Goal: Task Accomplishment & Management: Use online tool/utility

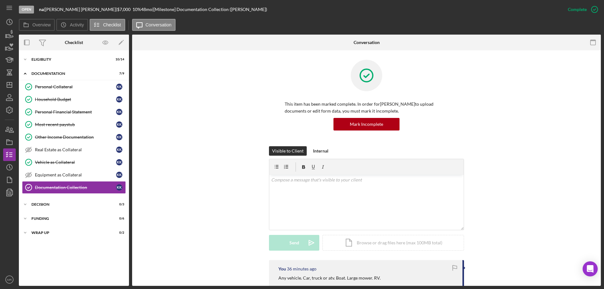
scroll to position [63, 0]
click at [219, 90] on div "This item has been marked complete. In order for Kellie Kays-Cox to upload docu…" at bounding box center [367, 103] width 450 height 86
click at [204, 155] on div "Visible to Client Internal v Color teal Color pink Remove color Add row above A…" at bounding box center [367, 203] width 450 height 114
click at [45, 58] on div "Eligiblity" at bounding box center [76, 60] width 90 height 4
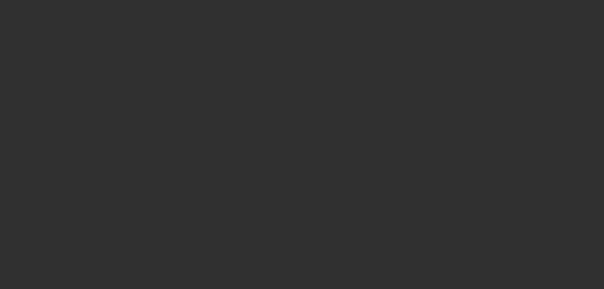
click at [9, 85] on div at bounding box center [302, 144] width 604 height 289
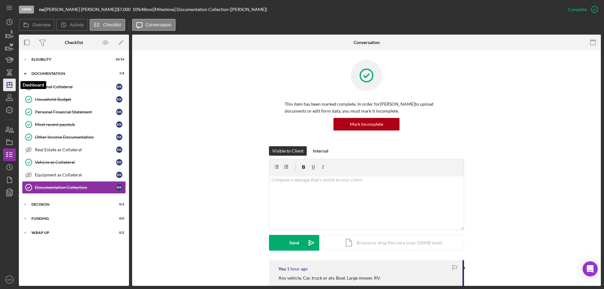
click at [10, 86] on icon "Icon/Dashboard" at bounding box center [10, 85] width 16 height 16
